Goal: Task Accomplishment & Management: Complete application form

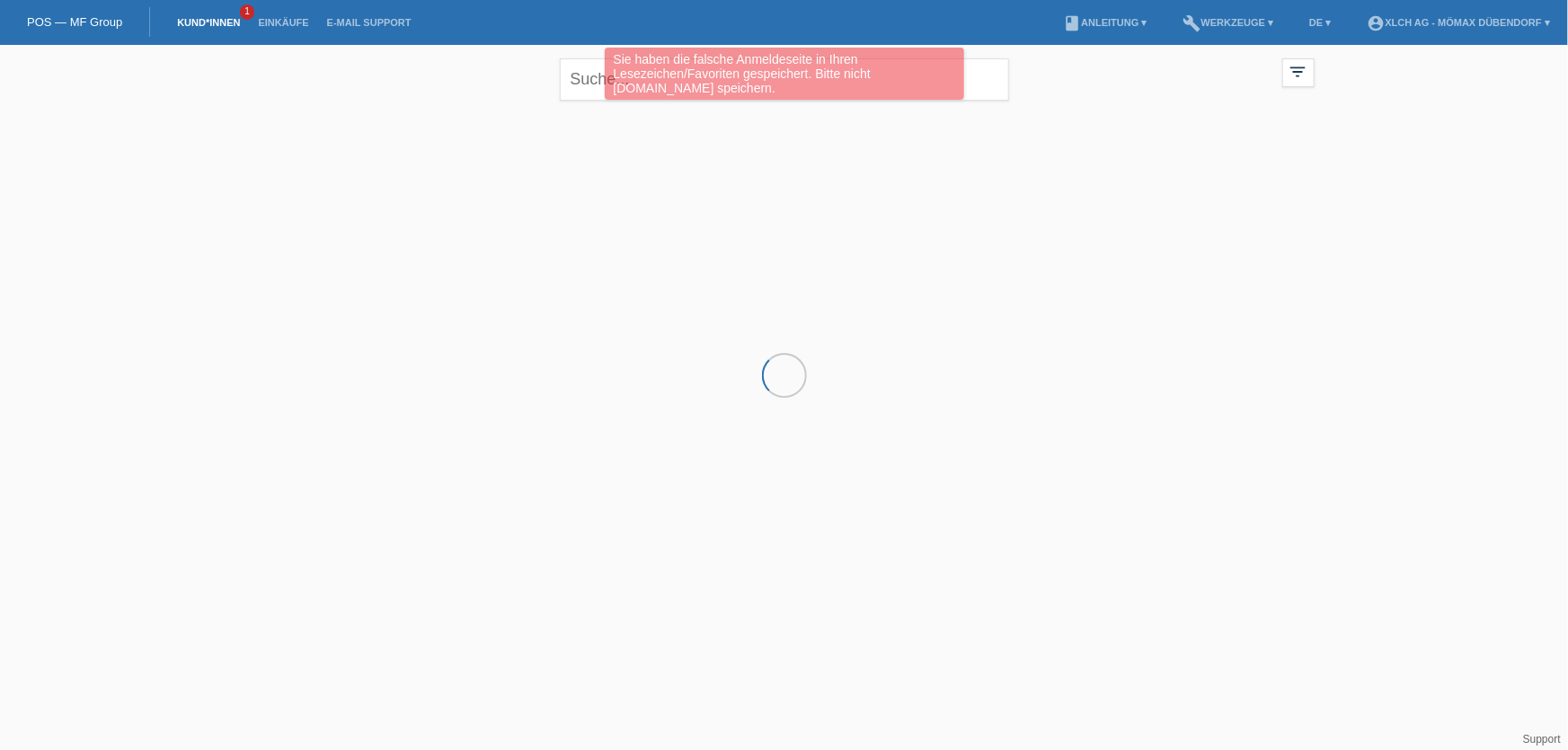
click at [582, 68] on div "Sie haben die falsche Anmeldeseite in Ihren Lesezeichen/Favoriten gespeichert. …" at bounding box center [784, 76] width 941 height 57
click at [592, 79] on div "Sie haben die falsche Anmeldeseite in Ihren Lesezeichen/Favoriten gespeichert. …" at bounding box center [784, 76] width 941 height 57
click at [584, 81] on div "Sie haben die falsche Anmeldeseite in Ihren Lesezeichen/Favoriten gespeichert. …" at bounding box center [784, 76] width 941 height 57
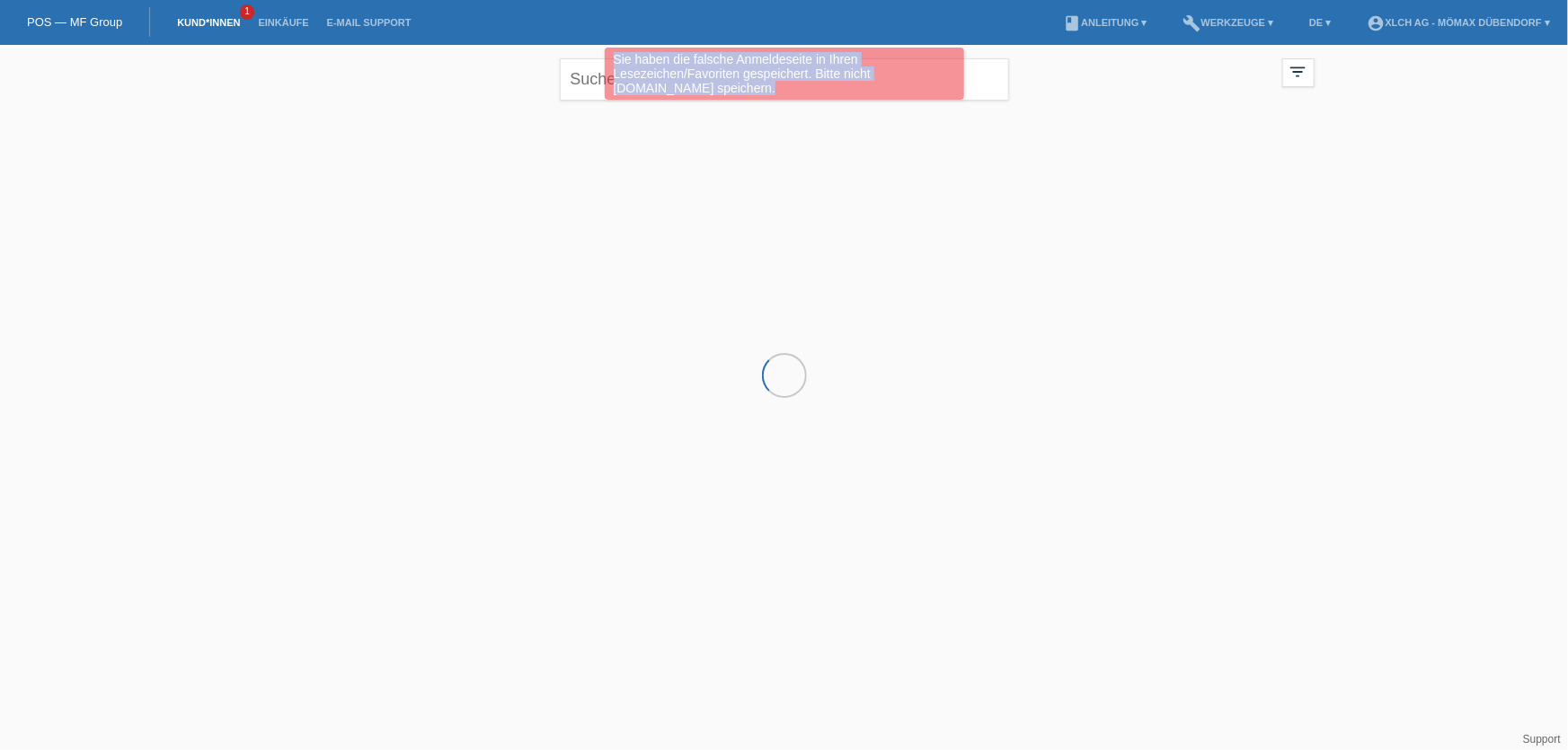
click at [584, 81] on div "Sie haben die falsche Anmeldeseite in Ihren Lesezeichen/Favoriten gespeichert. …" at bounding box center [784, 76] width 941 height 57
click at [560, 179] on div at bounding box center [784, 199] width 1078 height 179
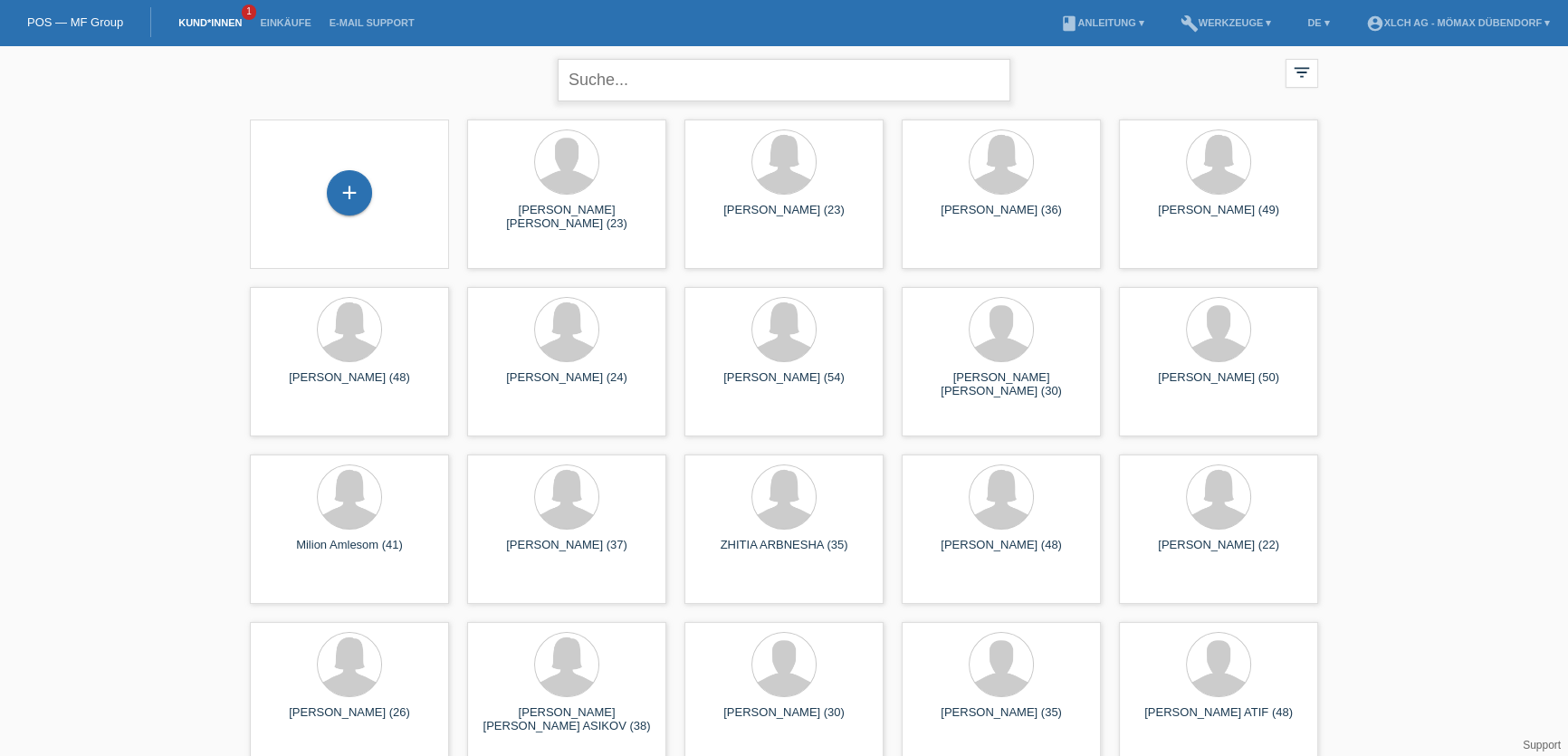
click at [708, 94] on input "text" at bounding box center [784, 80] width 453 height 42
type input "EMILY KUHN"
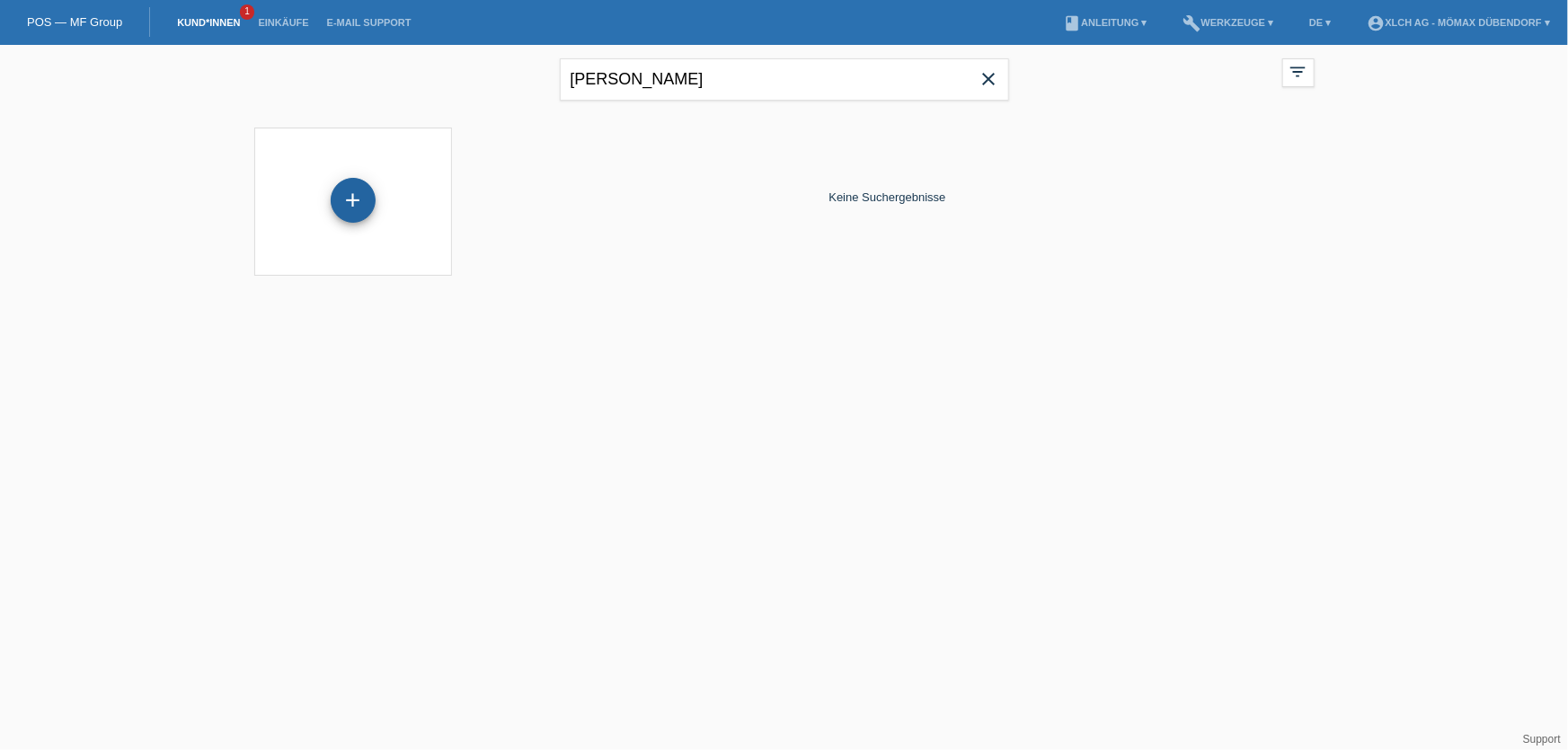
click at [366, 183] on div "+" at bounding box center [354, 201] width 45 height 45
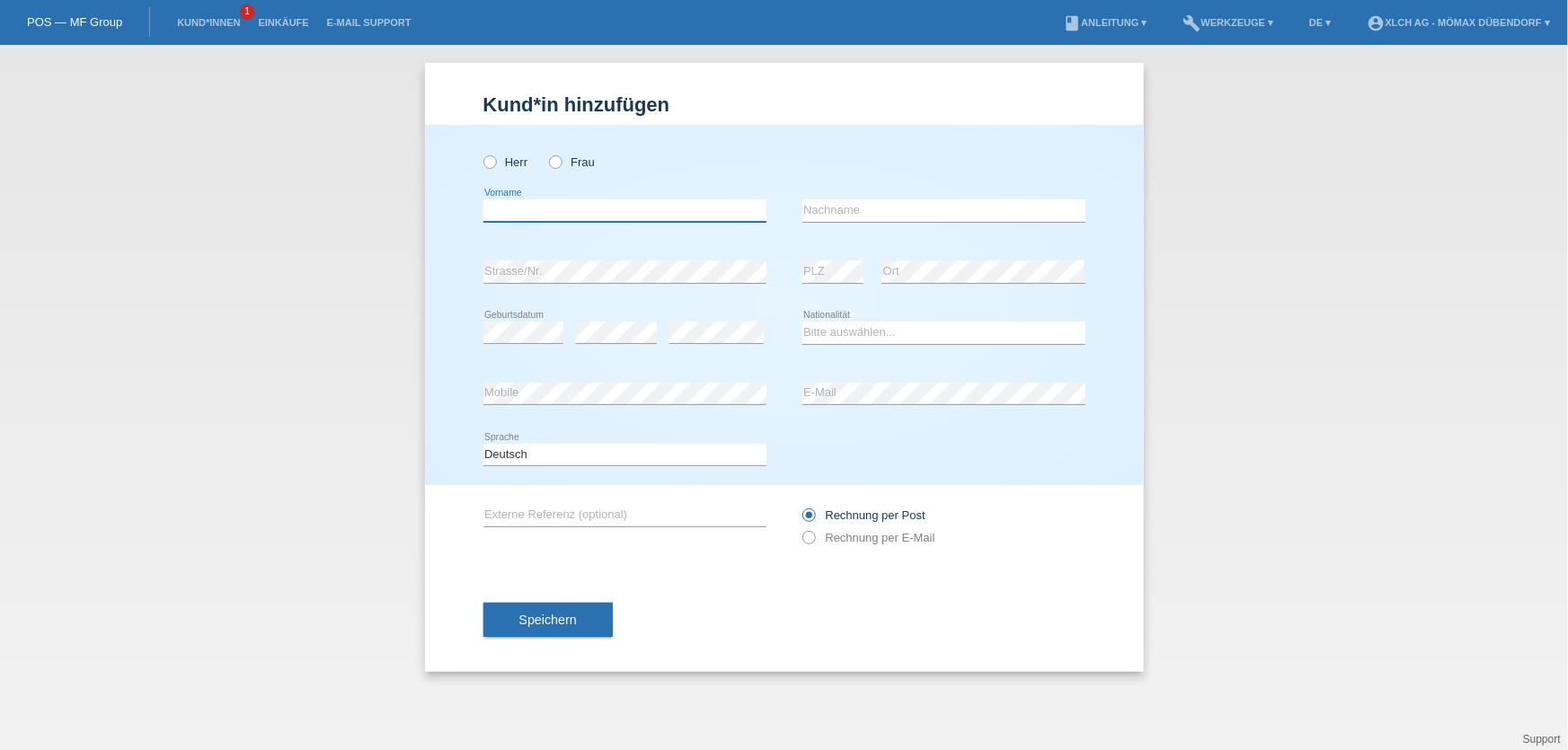
click at [583, 211] on input "text" at bounding box center [625, 211] width 283 height 23
type input "[PERSON_NAME]"
click at [900, 198] on div "error Nachname" at bounding box center [943, 211] width 283 height 61
click at [859, 212] on input "text" at bounding box center [943, 211] width 283 height 23
type input "[PERSON_NAME]"
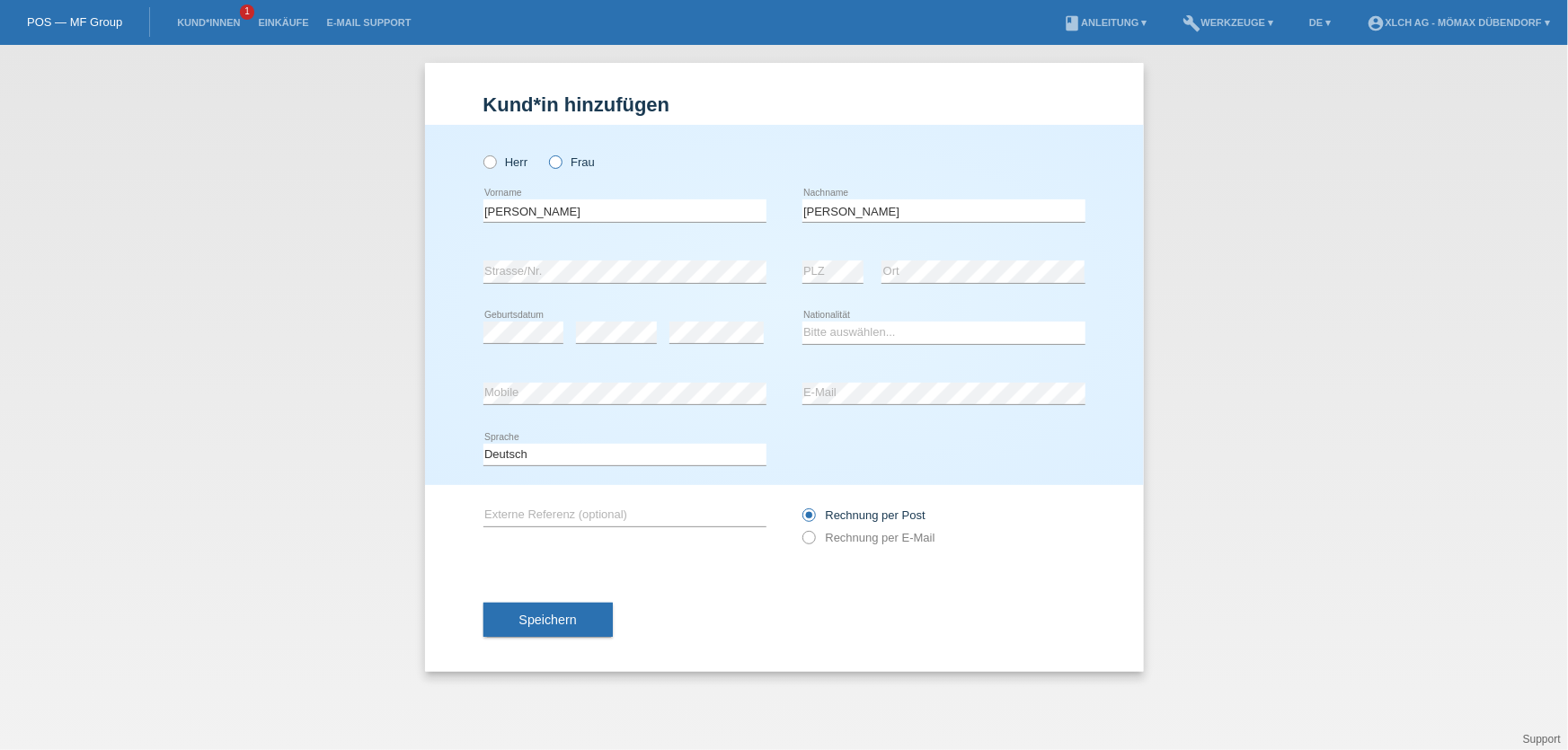
click at [546, 153] on icon at bounding box center [546, 153] width 0 height 0
click at [559, 163] on input "Frau" at bounding box center [555, 162] width 12 height 12
radio input "true"
click at [863, 337] on select "Bitte auswählen... Schweiz Deutschland Liechtenstein Österreich ------------ Af…" at bounding box center [943, 332] width 283 height 22
select select "CH"
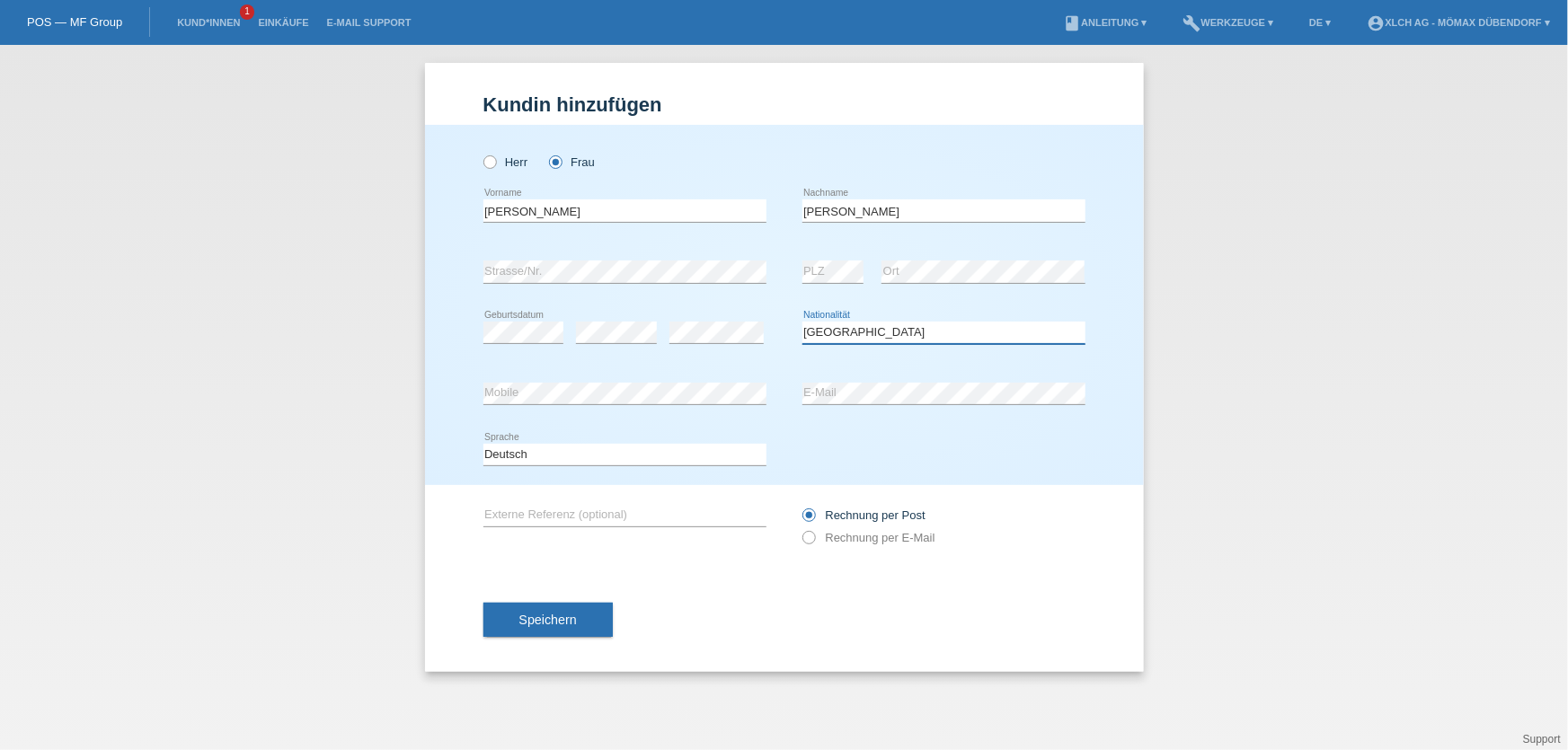
click at [802, 321] on select "Bitte auswählen... Schweiz Deutschland Liechtenstein Österreich ------------ Af…" at bounding box center [943, 332] width 283 height 22
click at [839, 404] on icon at bounding box center [943, 404] width 283 height 1
click at [817, 538] on label "Rechnung per E-Mail" at bounding box center [869, 538] width 133 height 14
click at [814, 538] on input "Rechnung per E-Mail" at bounding box center [808, 541] width 12 height 23
radio input "true"
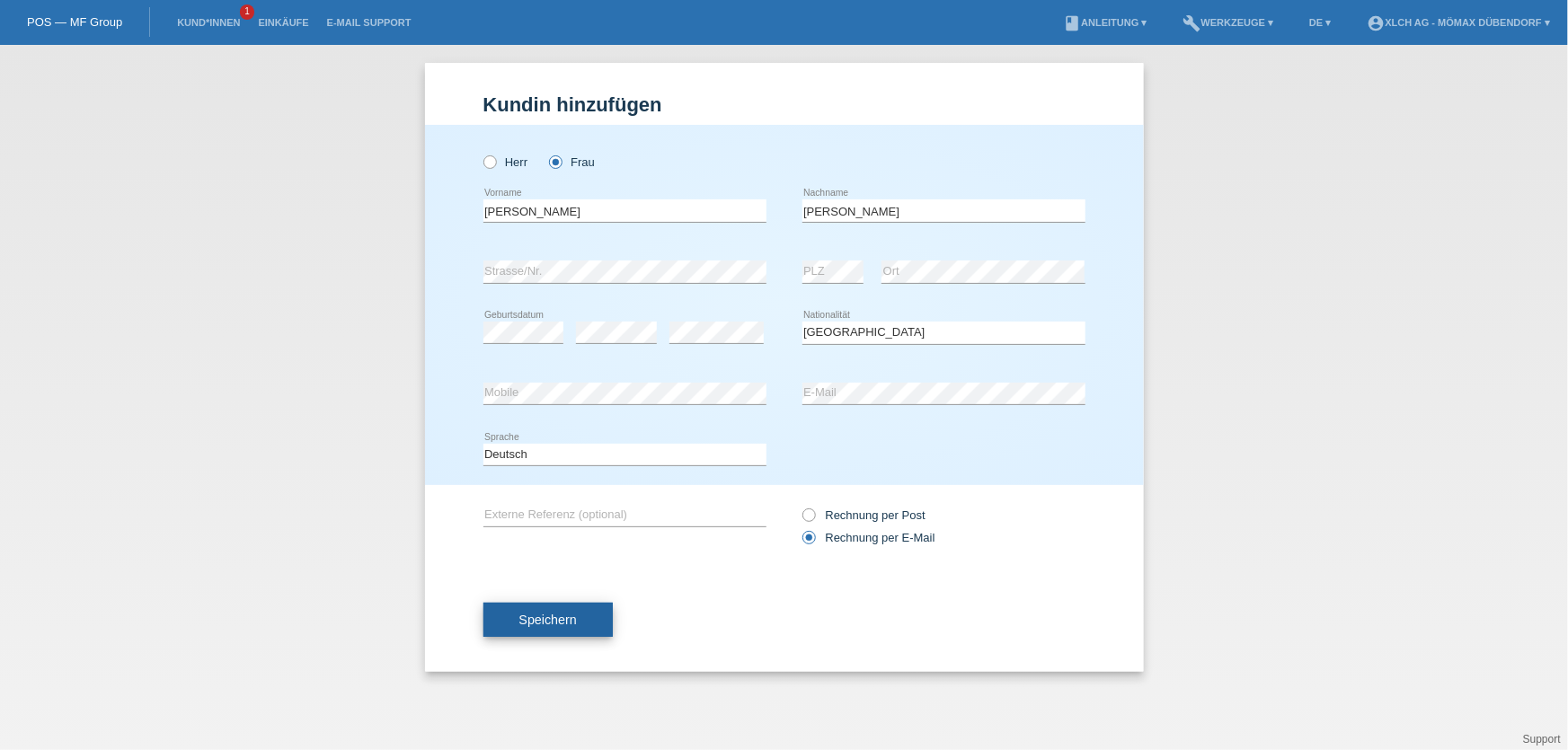
click at [554, 609] on button "Speichern" at bounding box center [548, 620] width 129 height 34
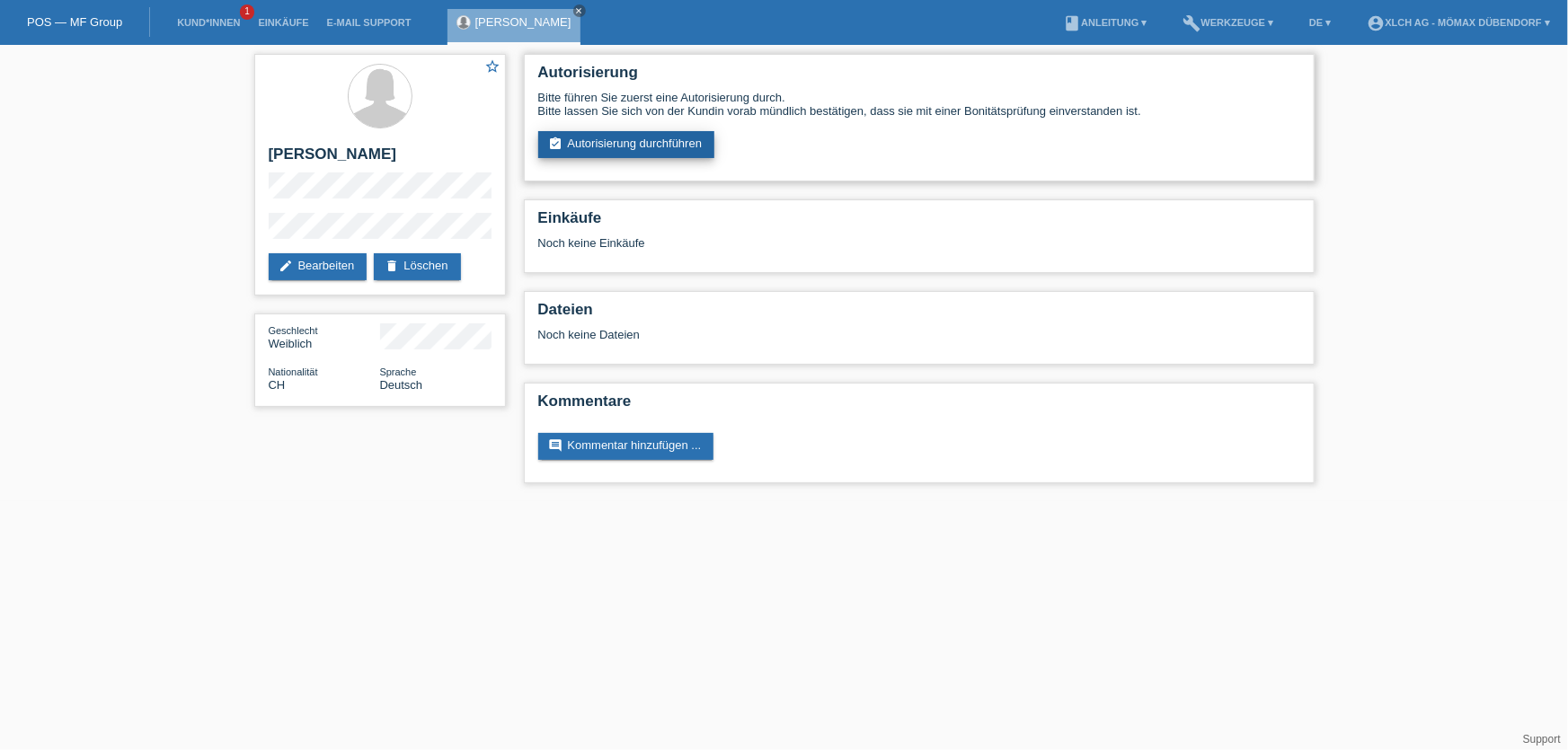
click at [665, 141] on link "assignment_turned_in Autorisierung durchführen" at bounding box center [627, 145] width 177 height 27
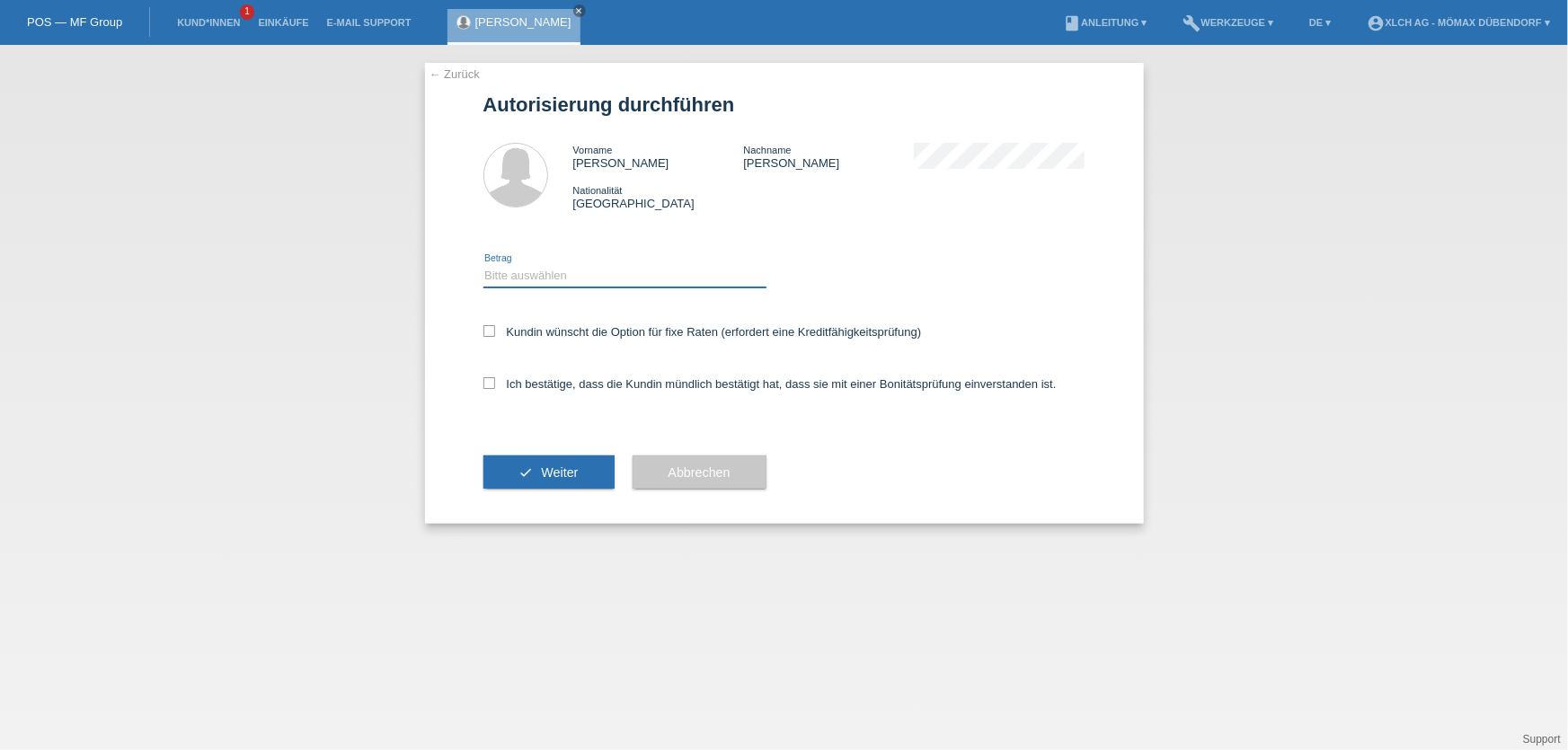
drag, startPoint x: 0, startPoint y: 0, endPoint x: 583, endPoint y: 285, distance: 648.9
click at [583, 285] on select "Bitte auswählen CHF 1.00 - CHF 499.00 CHF 500.00 - CHF 1'999.00 CHF 2'000.00 - …" at bounding box center [625, 276] width 283 height 22
select select "2"
click at [484, 265] on select "Bitte auswählen CHF 1.00 - CHF 499.00 CHF 500.00 - CHF 1'999.00 CHF 2'000.00 - …" at bounding box center [625, 276] width 283 height 22
click at [490, 331] on icon at bounding box center [490, 331] width 12 height 12
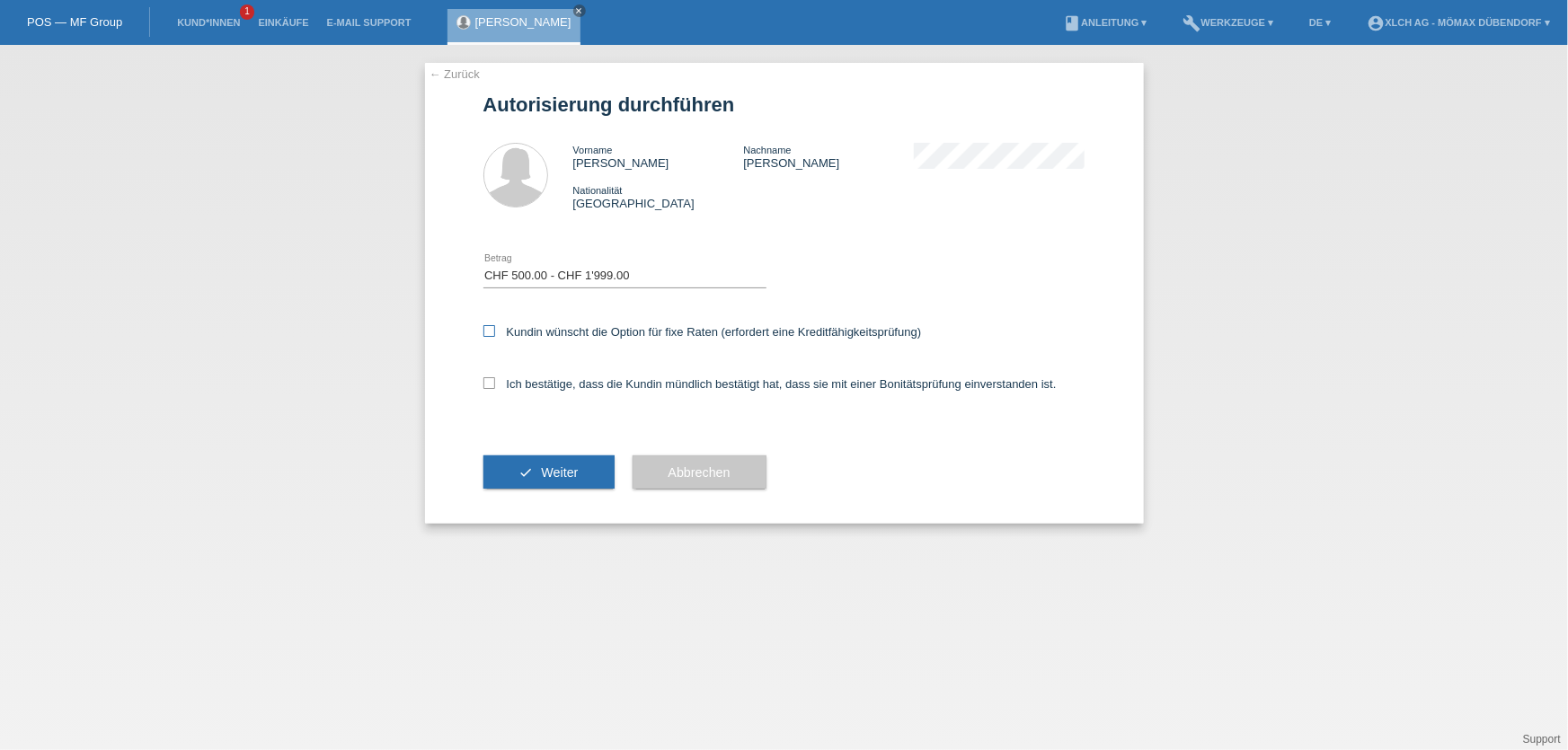
click at [490, 331] on input "Kundin wünscht die Option für fixe Raten (erfordert eine Kreditfähigkeitsprüfun…" at bounding box center [490, 331] width 12 height 12
checkbox input "true"
click at [488, 386] on icon at bounding box center [490, 383] width 12 height 12
click at [488, 386] on input "Ich bestätige, dass die Kundin mündlich bestätigt hat, dass sie mit einer Bonit…" at bounding box center [490, 383] width 12 height 12
checkbox input "true"
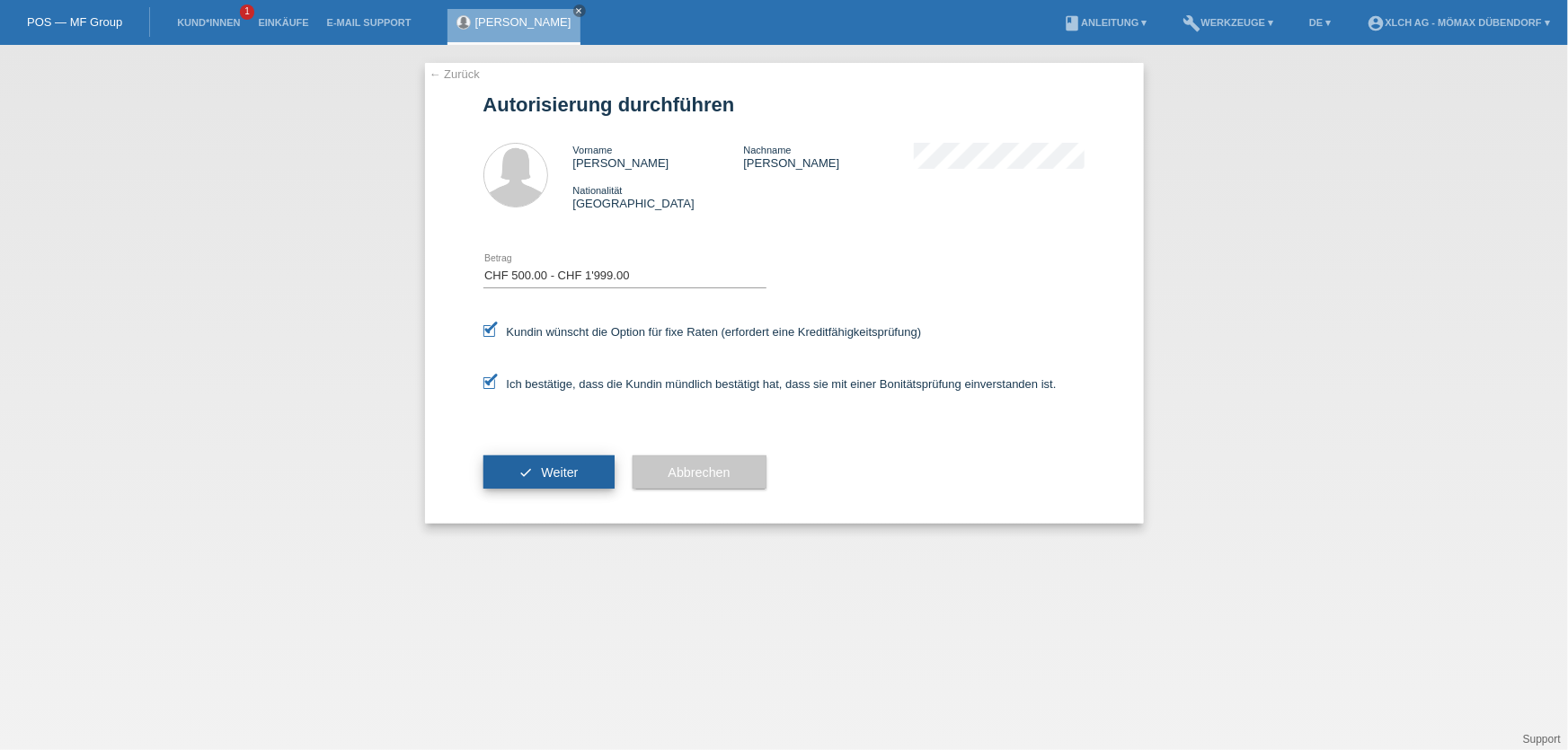
click at [511, 455] on button "check Weiter" at bounding box center [549, 472] width 131 height 34
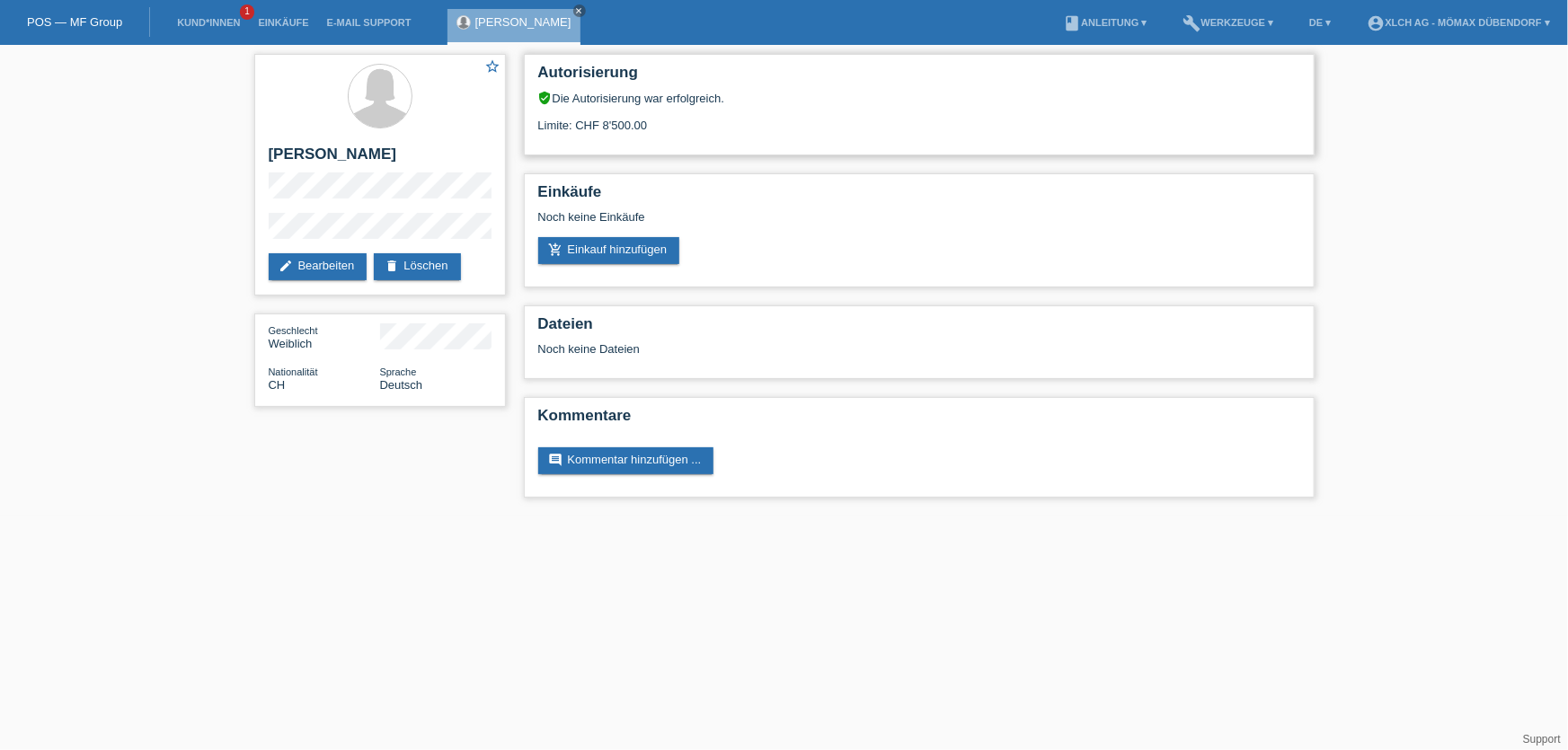
drag, startPoint x: 599, startPoint y: 119, endPoint x: 657, endPoint y: 119, distance: 58.0
click at [656, 119] on div "Limite: CHF 8'500.00" at bounding box center [920, 118] width 762 height 27
click at [683, 131] on div "Autorisierung verified_user Die Autorisierung war erfolgreich. Limite: CHF 8'50…" at bounding box center [919, 105] width 790 height 102
click at [579, 232] on div "Noch keine Einkäufe" at bounding box center [920, 224] width 762 height 27
click at [579, 249] on link "add_shopping_cart Einkauf hinzufügen" at bounding box center [609, 251] width 142 height 27
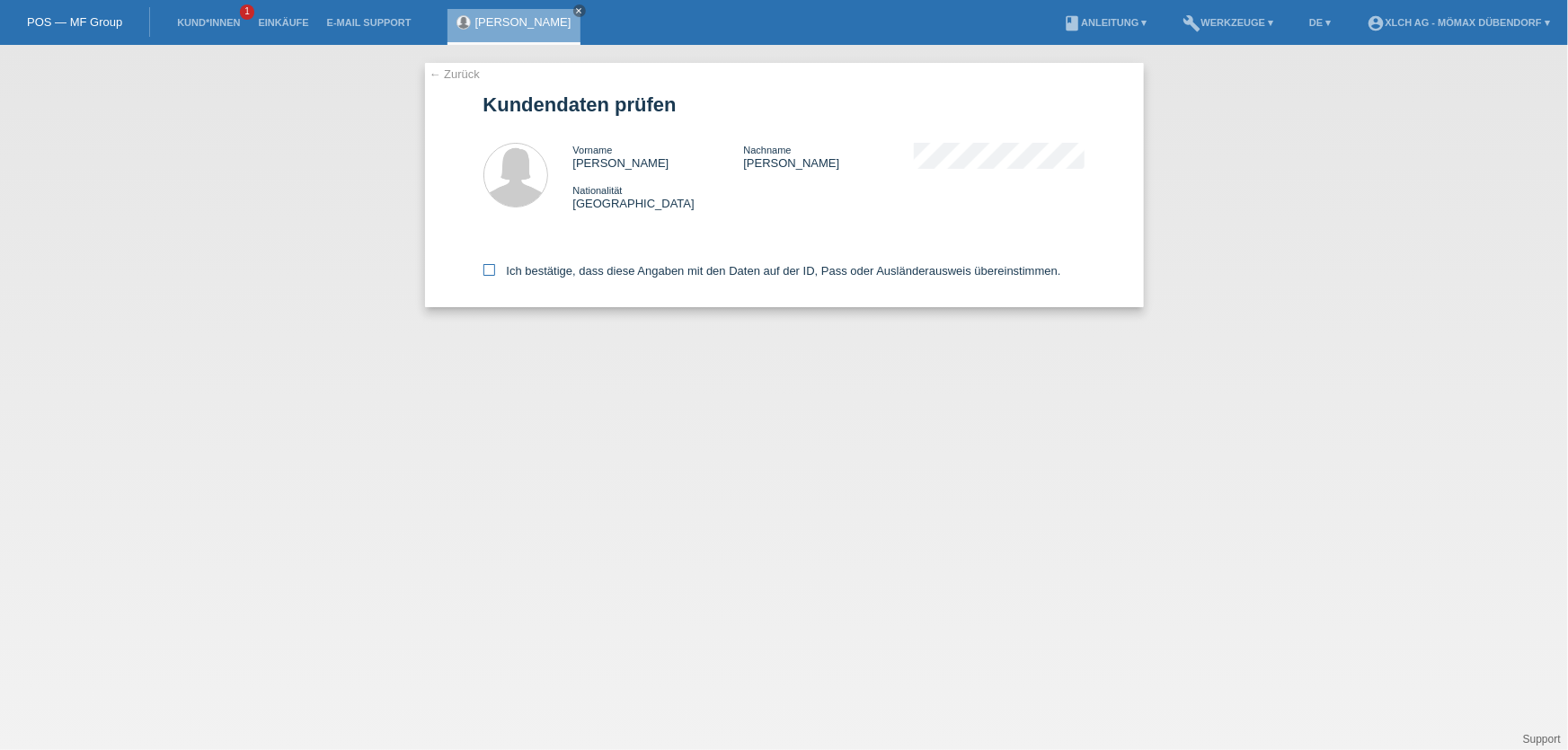
click at [495, 269] on label "Ich bestätige, dass diese Angaben mit den Daten auf der ID, Pass oder Ausländer…" at bounding box center [773, 271] width 578 height 14
click at [495, 269] on input "Ich bestätige, dass diese Angaben mit den Daten auf der ID, Pass oder Ausländer…" at bounding box center [490, 270] width 12 height 12
checkbox input "true"
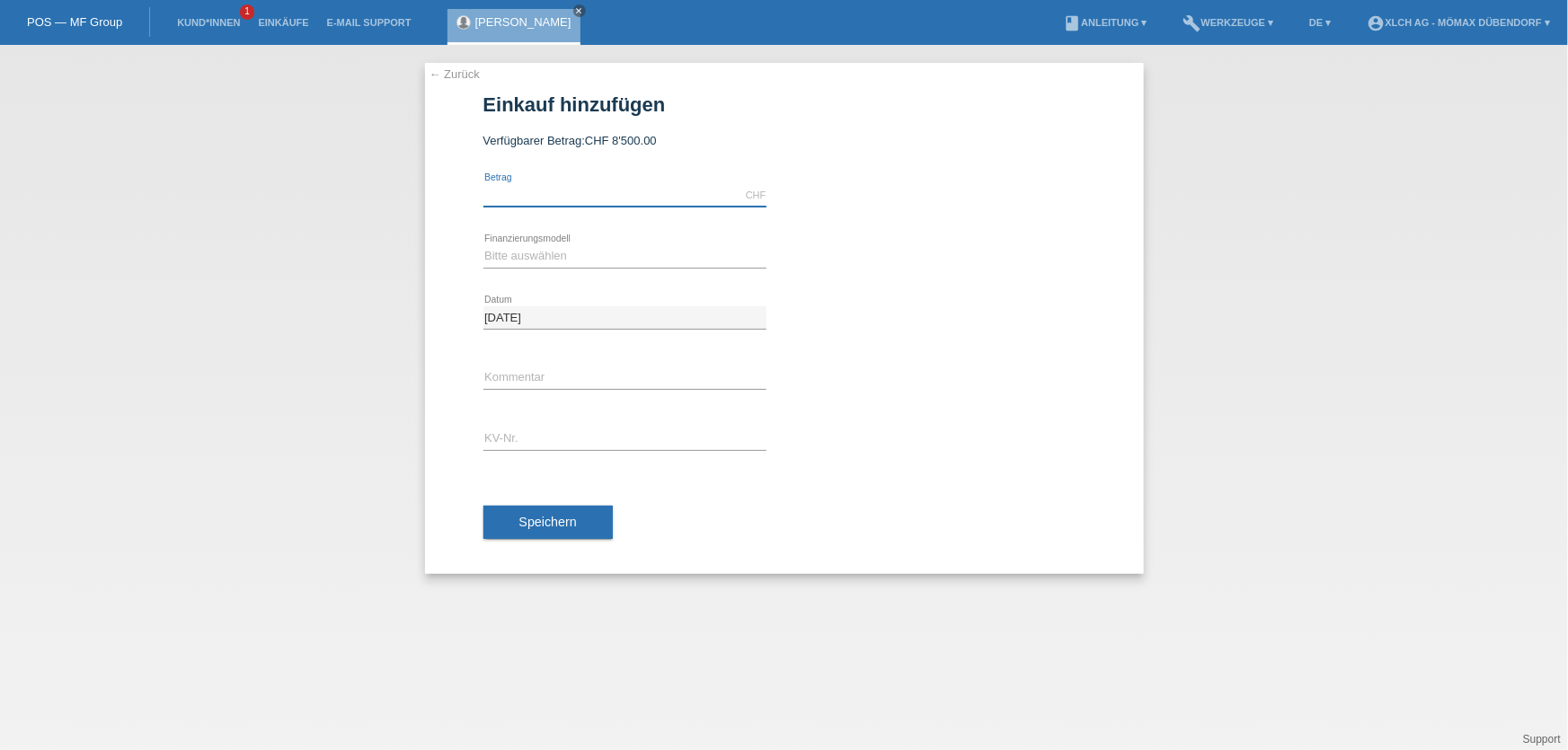
click at [509, 193] on input "text" at bounding box center [625, 195] width 283 height 23
type input "1718.75"
click at [530, 263] on select "Bitte auswählen Kauf auf Rechnung mit Teilzahlungsoption Fixe Raten - Zinsübern…" at bounding box center [625, 256] width 283 height 22
click at [484, 245] on select "Bitte auswählen Kauf auf Rechnung mit Teilzahlungsoption Fixe Raten - Zinsübern…" at bounding box center [625, 256] width 283 height 22
click at [713, 255] on select "Bitte auswählen Kauf auf Rechnung mit Teilzahlungsoption Fixe Raten - Zinsübern…" at bounding box center [625, 256] width 283 height 22
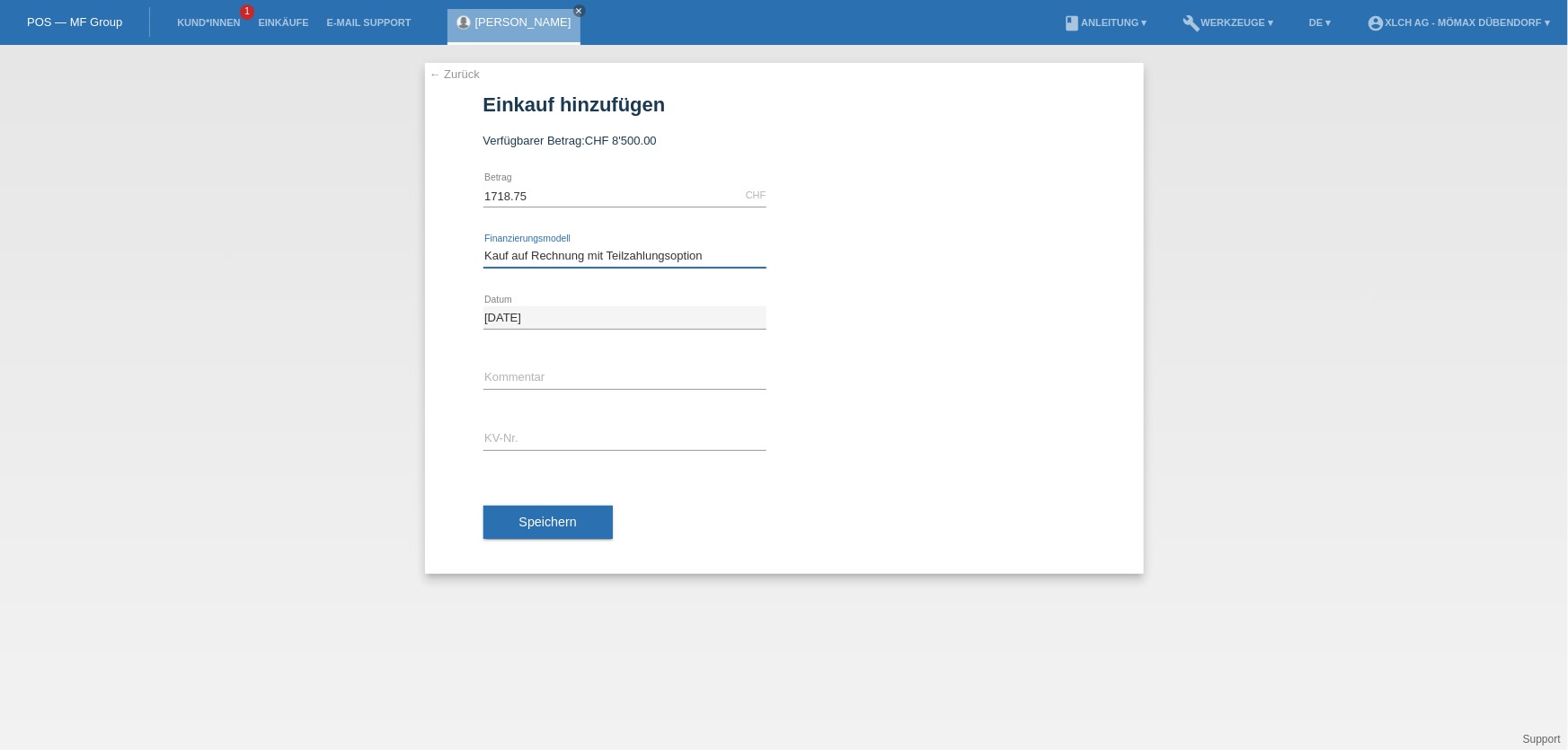
select select "113"
click at [484, 245] on select "Bitte auswählen Kauf auf Rechnung mit Teilzahlungsoption Fixe Raten - Zinsübern…" at bounding box center [625, 256] width 283 height 22
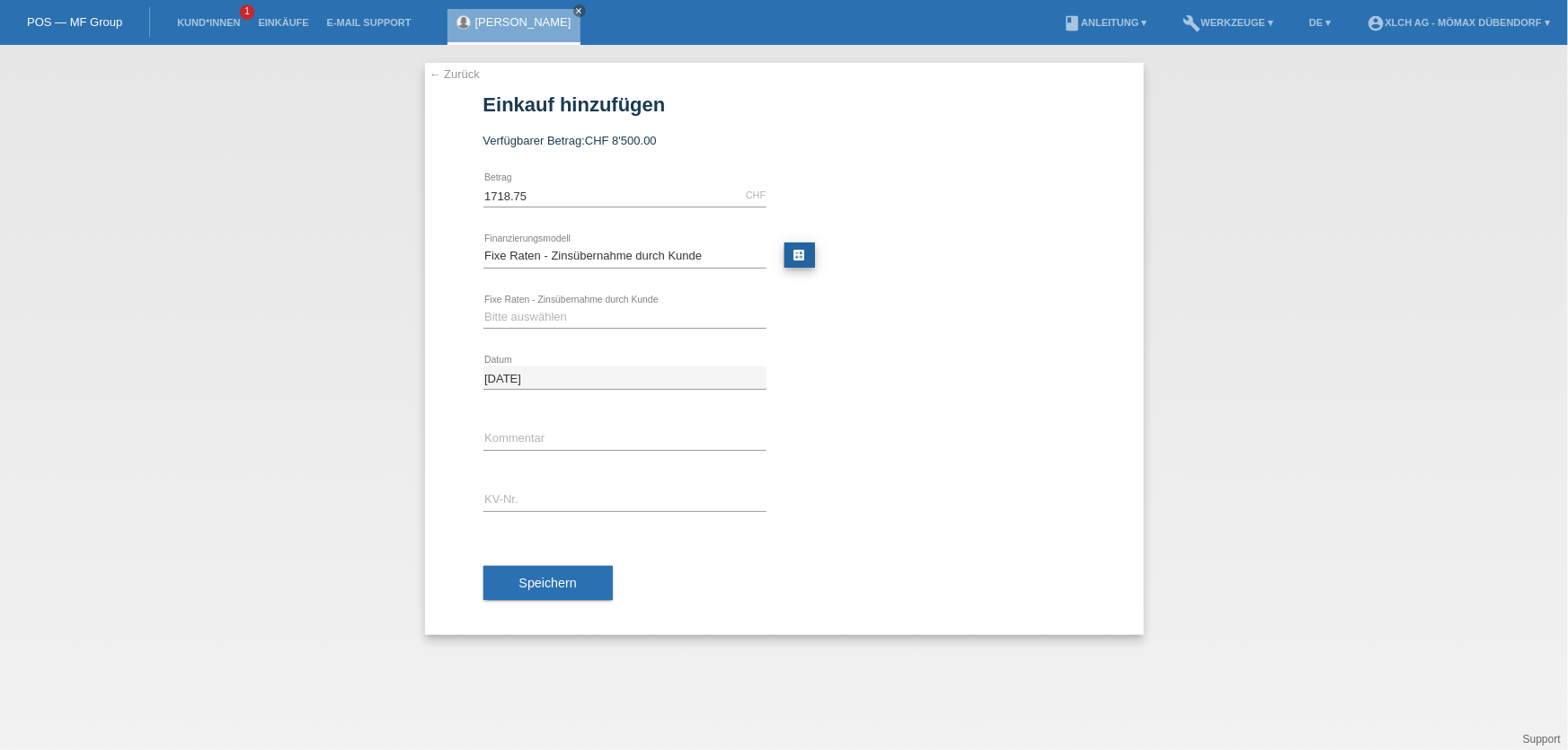
click at [801, 252] on link "calculate" at bounding box center [799, 256] width 30 height 25
type input "1718.75"
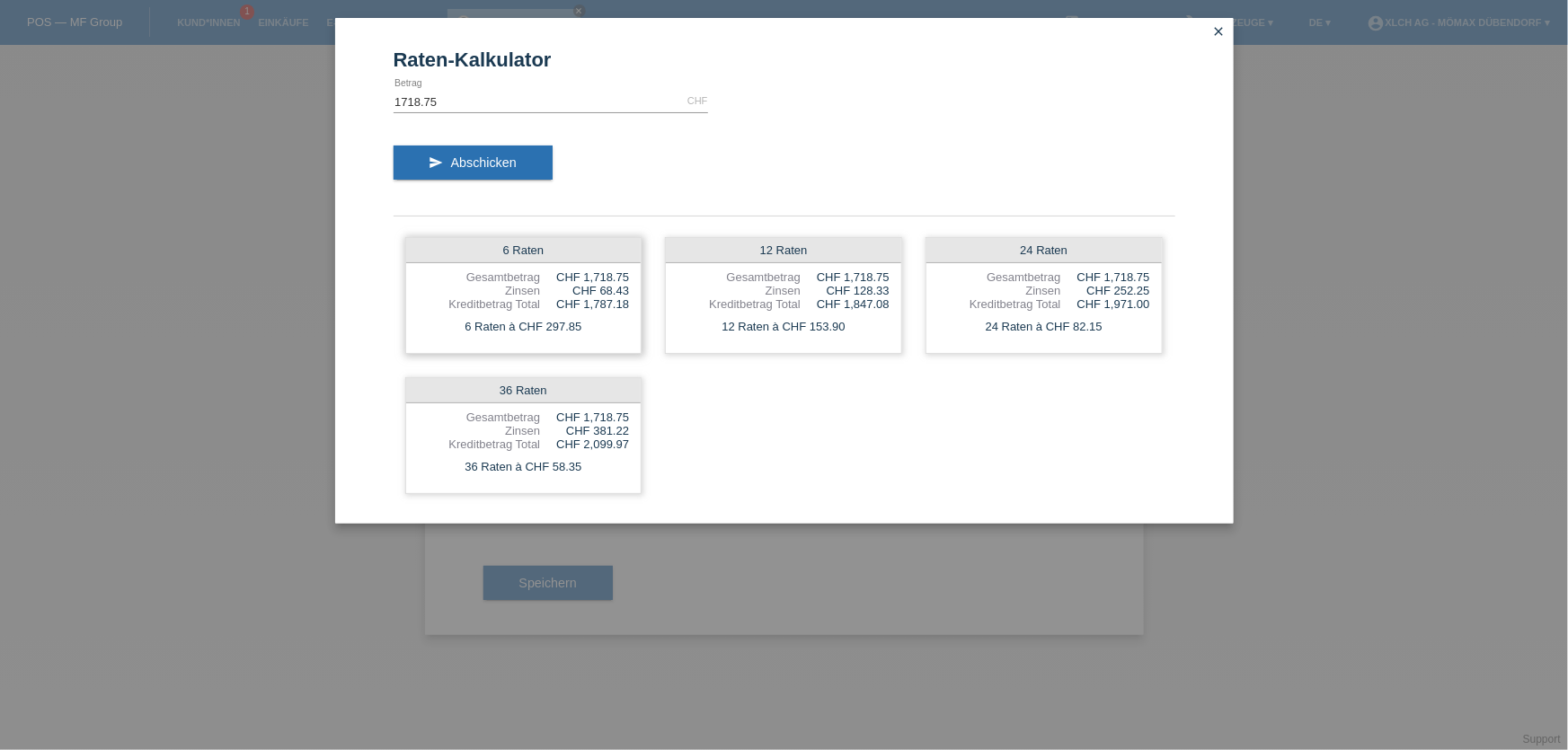
drag, startPoint x: 499, startPoint y: 247, endPoint x: 546, endPoint y: 247, distance: 47.0
click at [546, 247] on div "6 Raten" at bounding box center [524, 251] width 235 height 25
click at [548, 248] on div "6 Raten" at bounding box center [524, 251] width 235 height 25
drag, startPoint x: 615, startPoint y: 289, endPoint x: 590, endPoint y: 296, distance: 26.0
click at [590, 296] on div "6 Raten Gesamtbetrag CHF 1,718.75 Zinsen CHF 68.43 Kreditbetrag Total CHF 1,787…" at bounding box center [524, 295] width 237 height 117
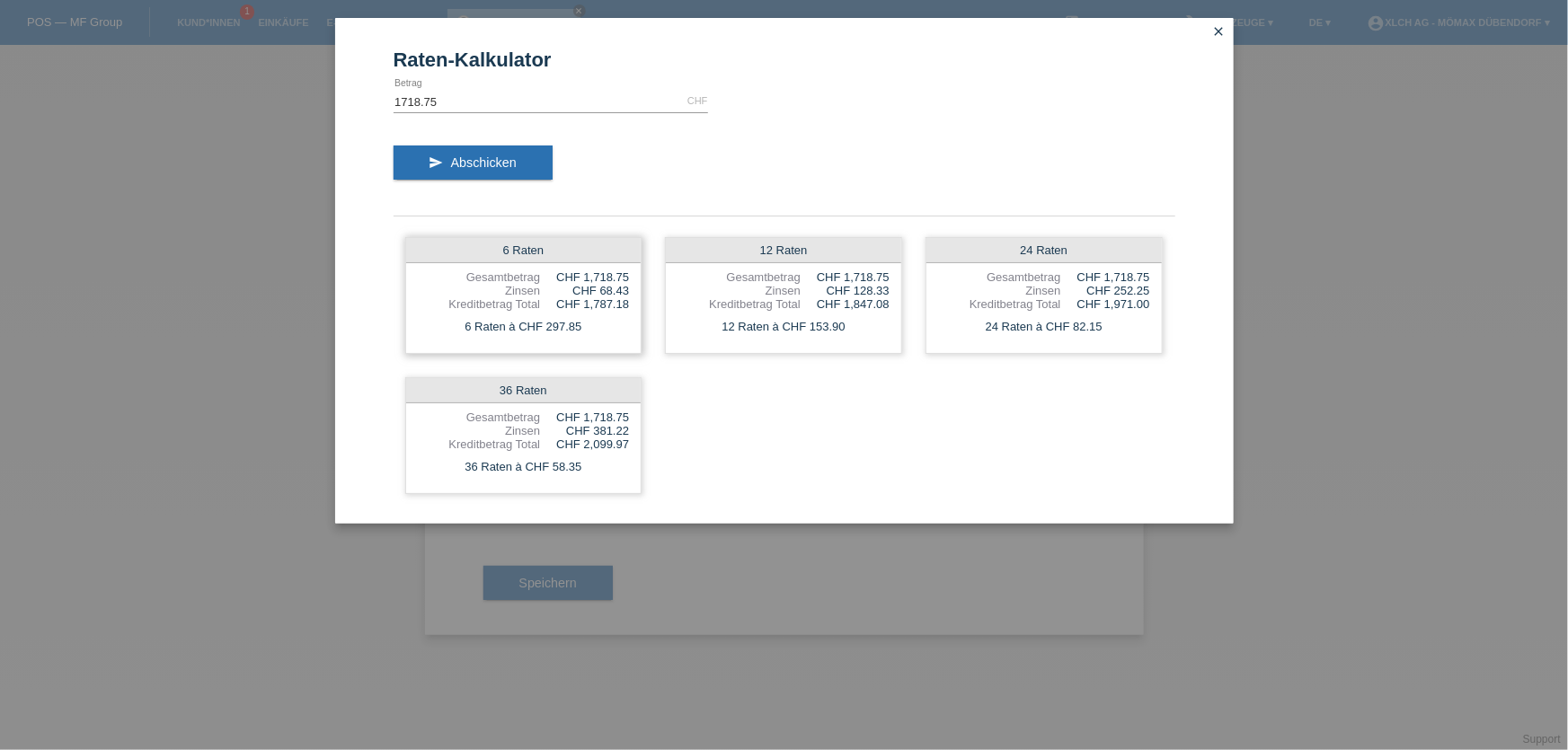
click at [613, 285] on div "CHF 68.43" at bounding box center [584, 291] width 89 height 14
click at [1213, 35] on icon "close" at bounding box center [1219, 31] width 15 height 15
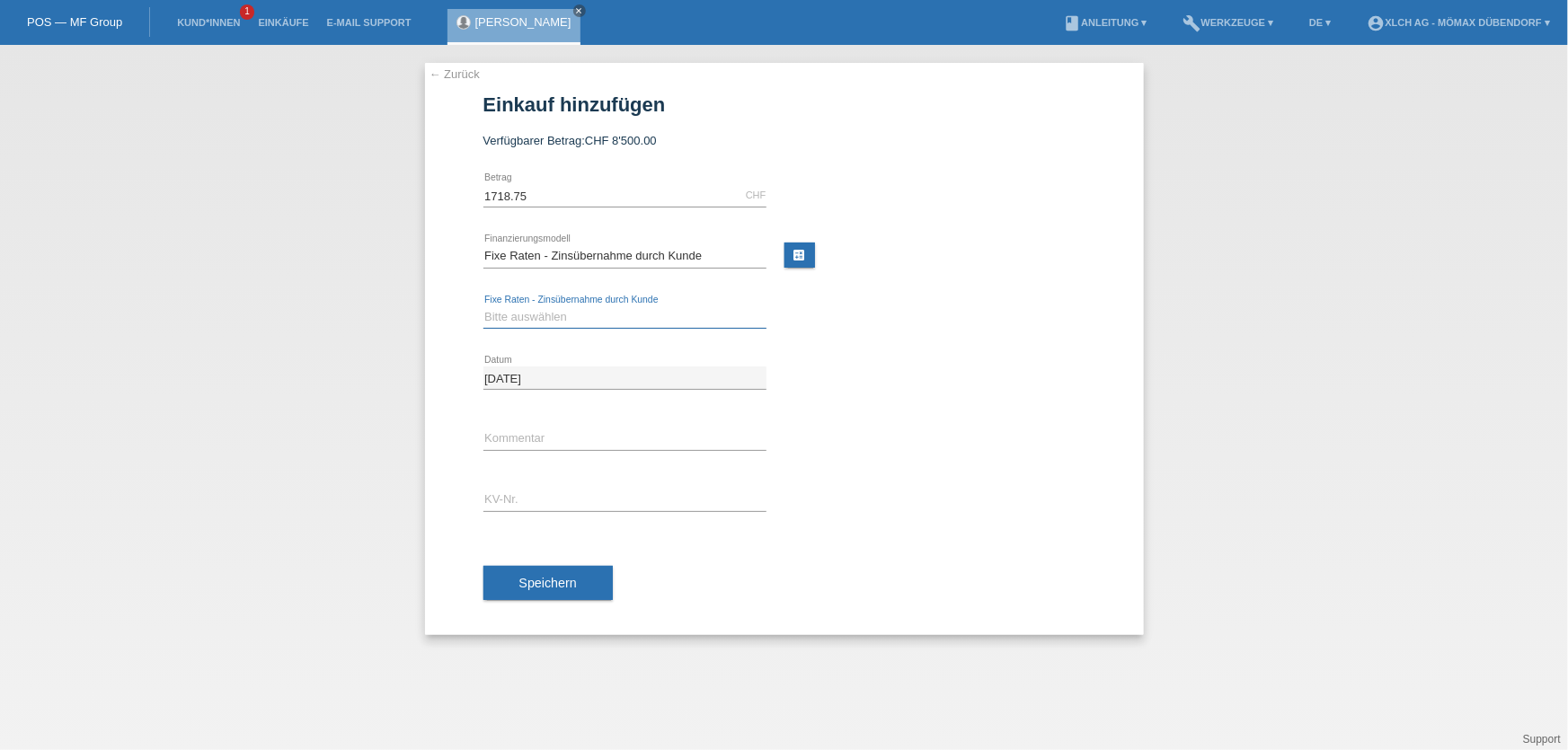
click at [574, 306] on select "Bitte auswählen 6 Raten 12 Raten 24 Raten 36 Raten" at bounding box center [625, 317] width 283 height 22
select select "324"
click at [484, 306] on select "Bitte auswählen 6 Raten 12 Raten 24 Raten 36 Raten" at bounding box center [625, 317] width 283 height 22
click at [515, 440] on input "text" at bounding box center [625, 439] width 283 height 23
click at [496, 504] on input "text" at bounding box center [625, 499] width 283 height 23
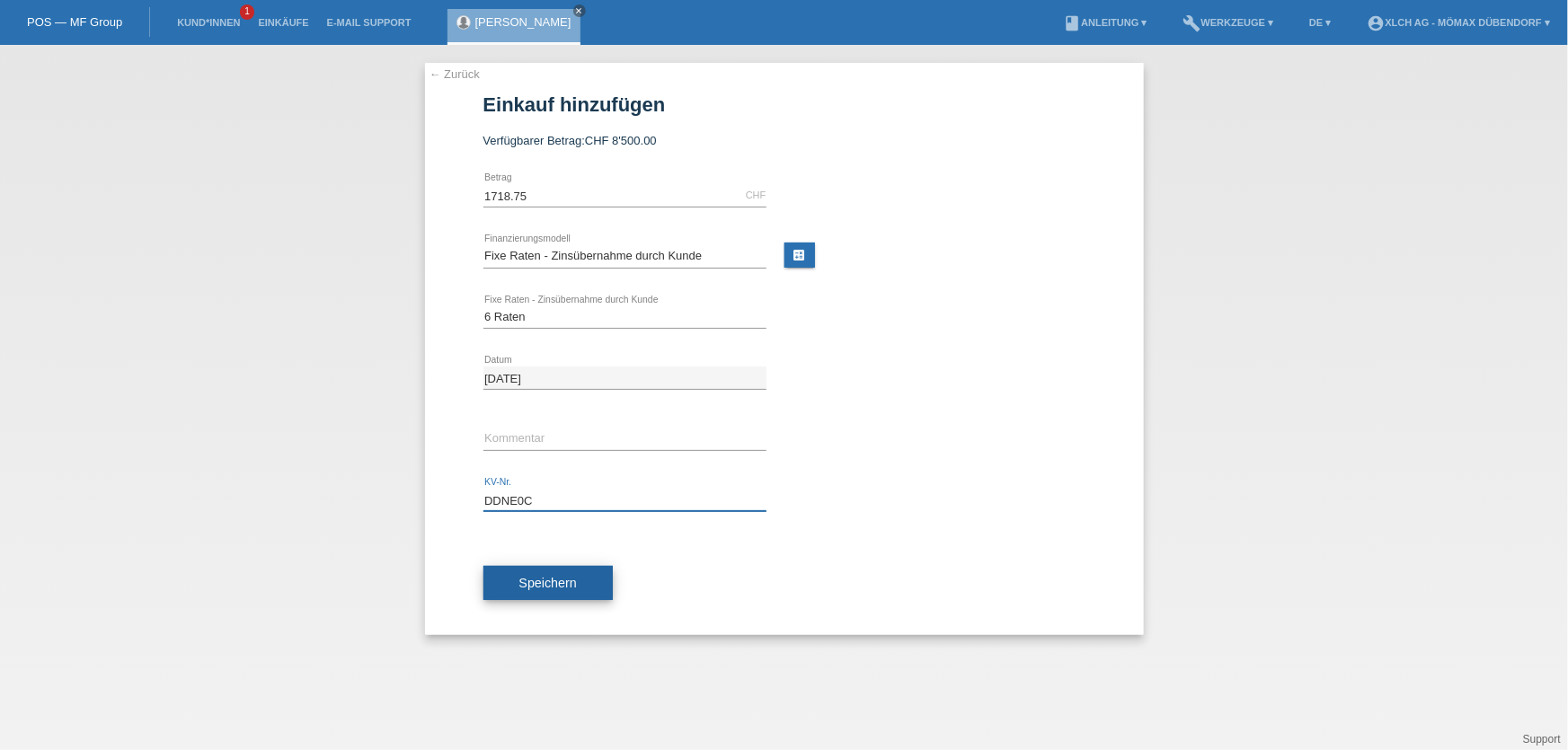
type input "DDNE0C"
click at [542, 592] on button "Speichern" at bounding box center [548, 583] width 129 height 34
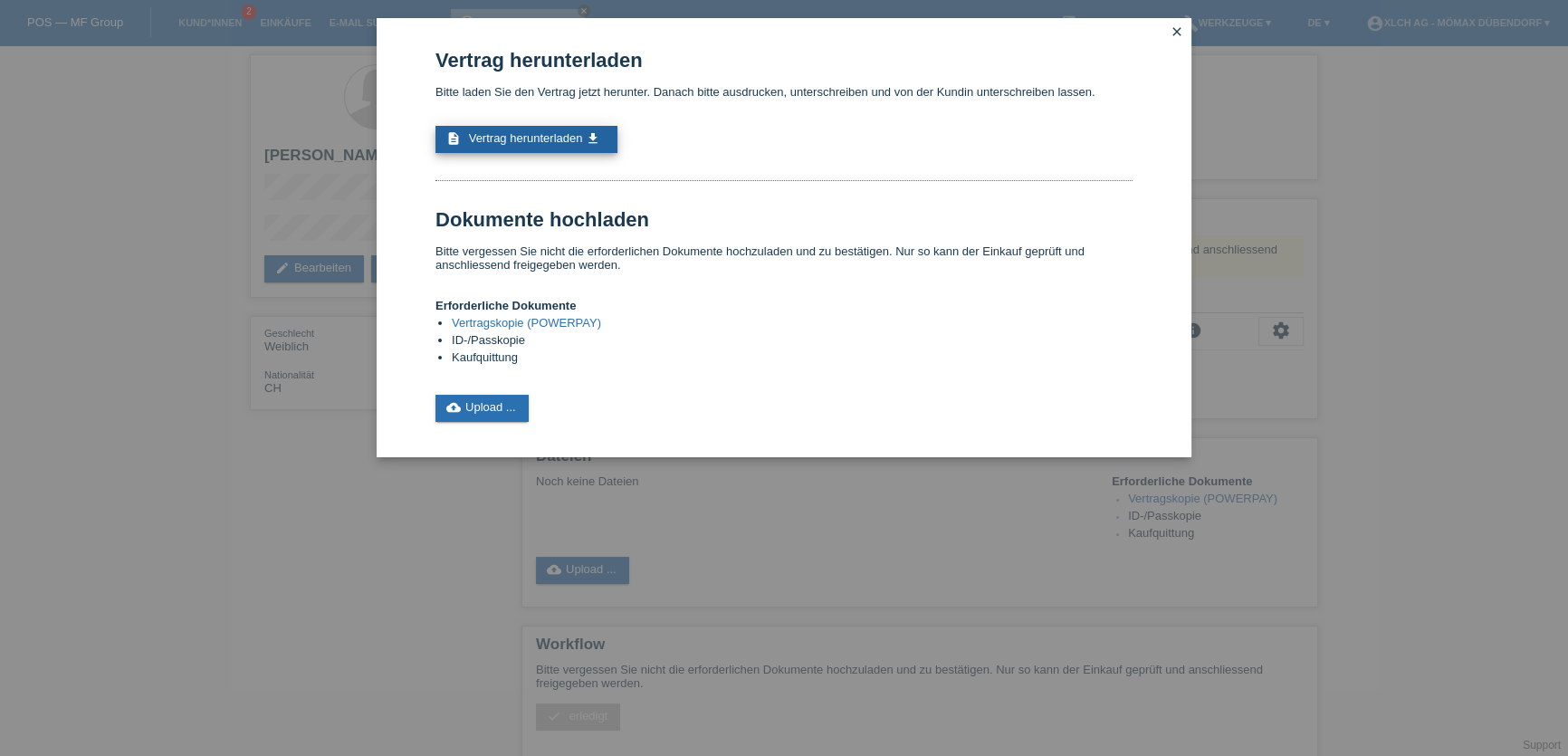
click at [549, 126] on link "description Vertrag herunterladen get_app" at bounding box center [526, 140] width 182 height 28
click at [490, 399] on link "cloud_upload Upload ..." at bounding box center [482, 409] width 93 height 28
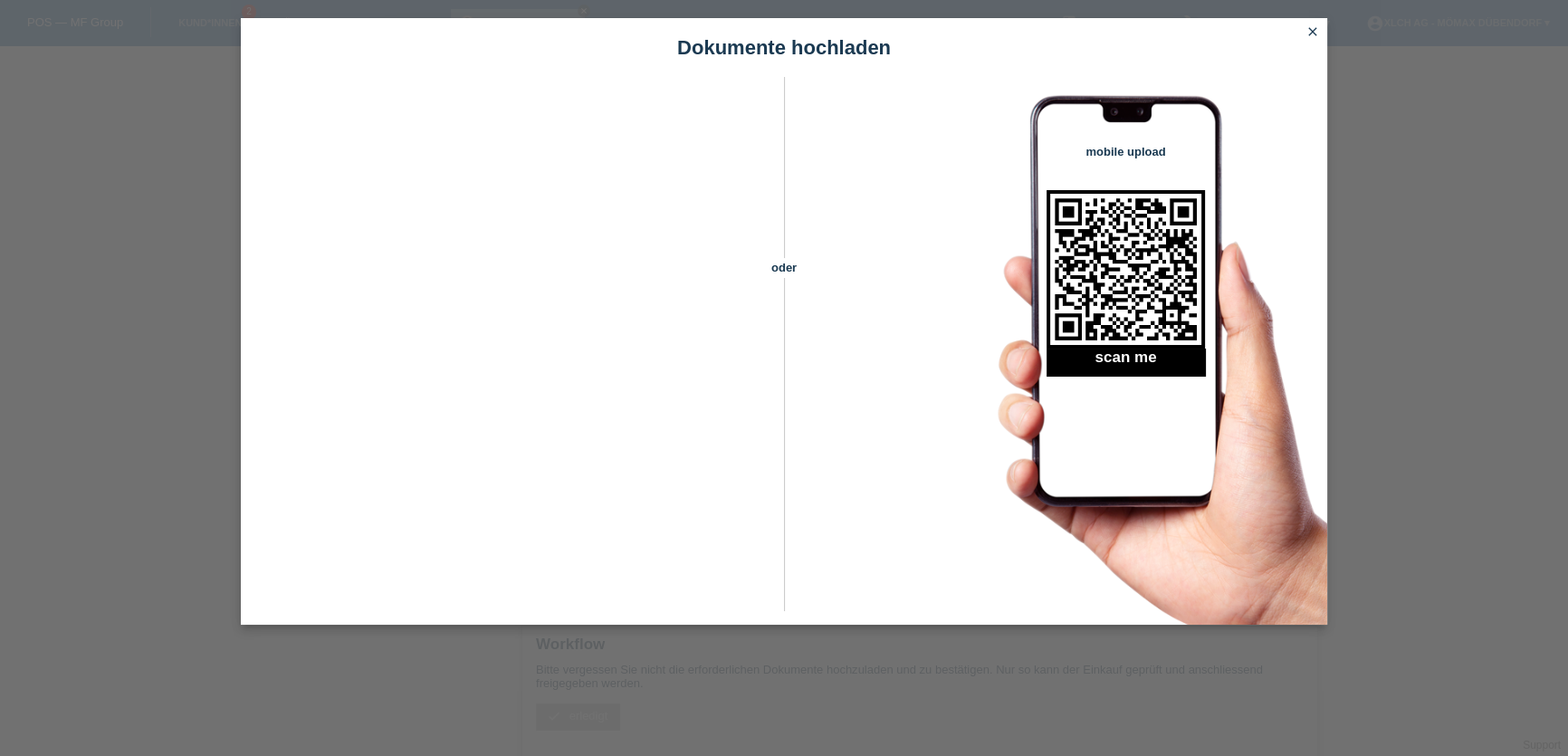
click at [1312, 32] on icon "close" at bounding box center [1312, 32] width 15 height 15
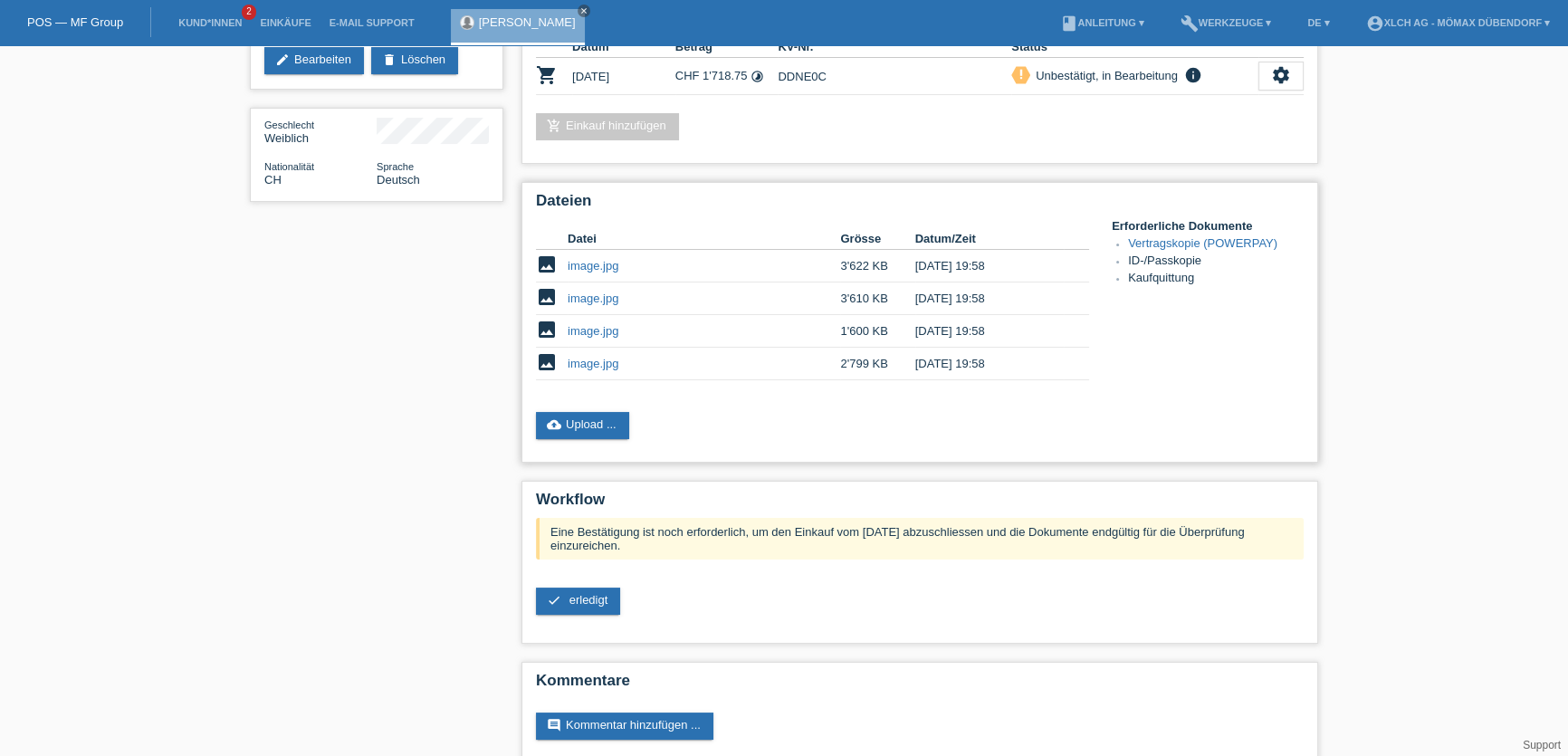
scroll to position [222, 0]
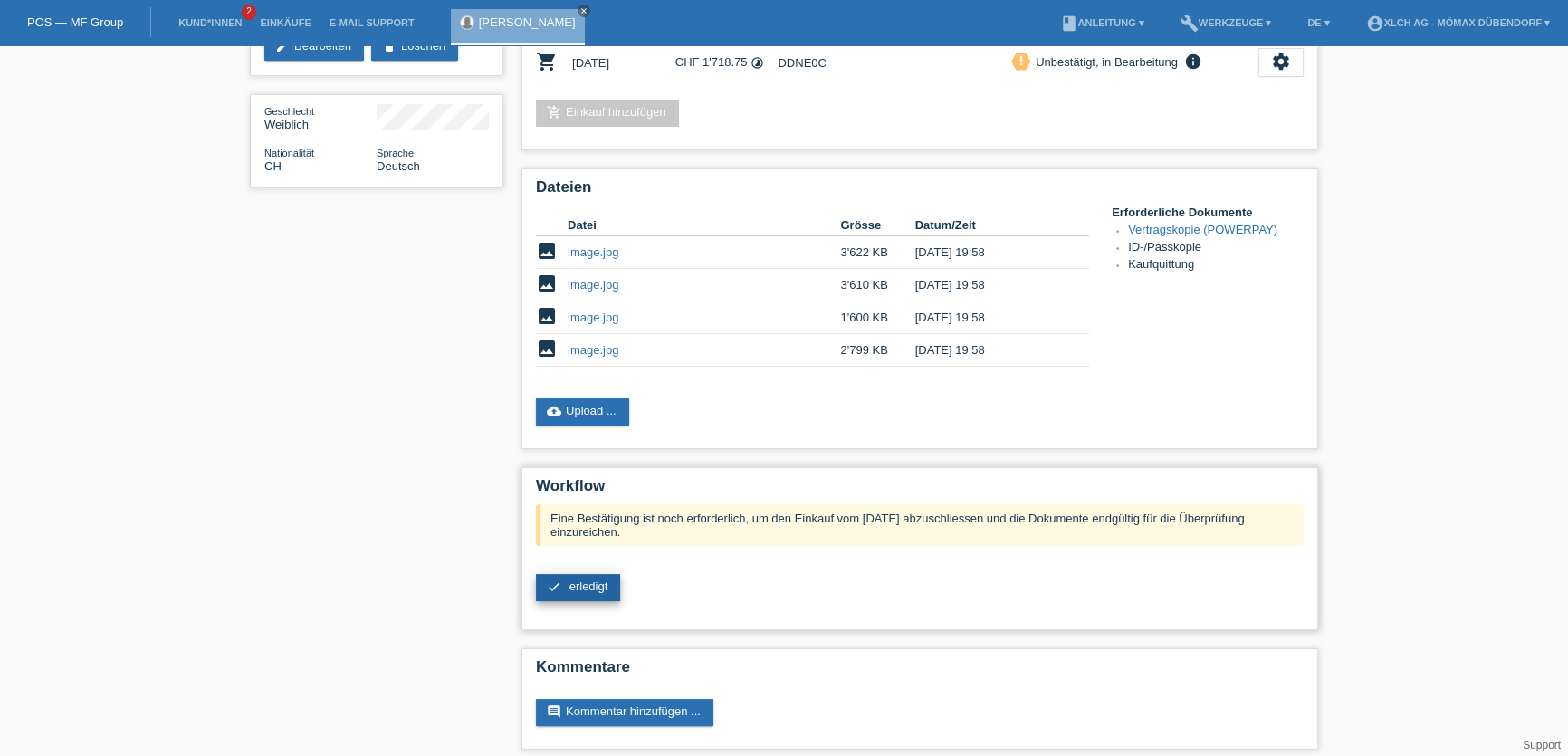
click at [591, 579] on span "erledigt" at bounding box center [588, 586] width 38 height 14
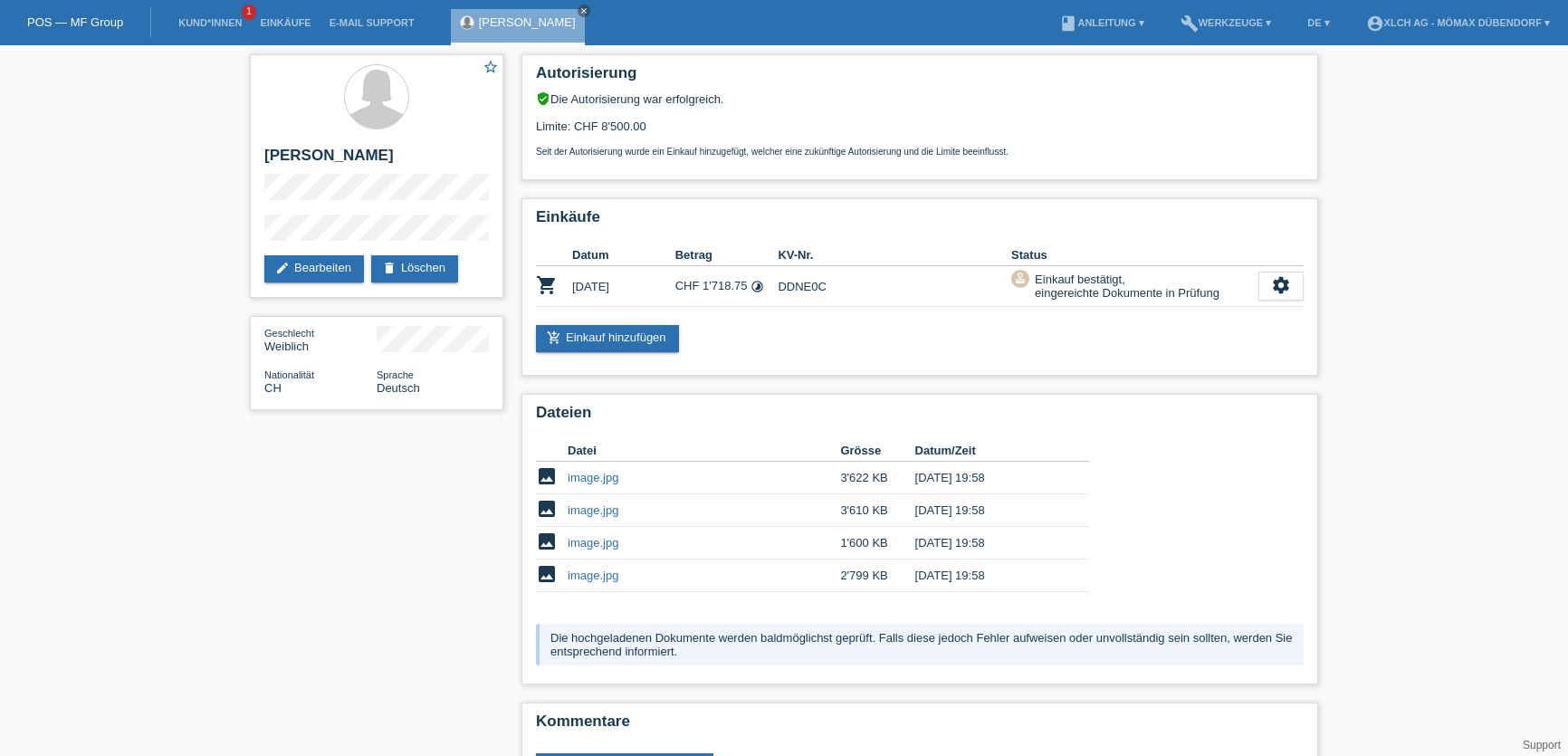
scroll to position [55, 0]
